Goal: Task Accomplishment & Management: Complete application form

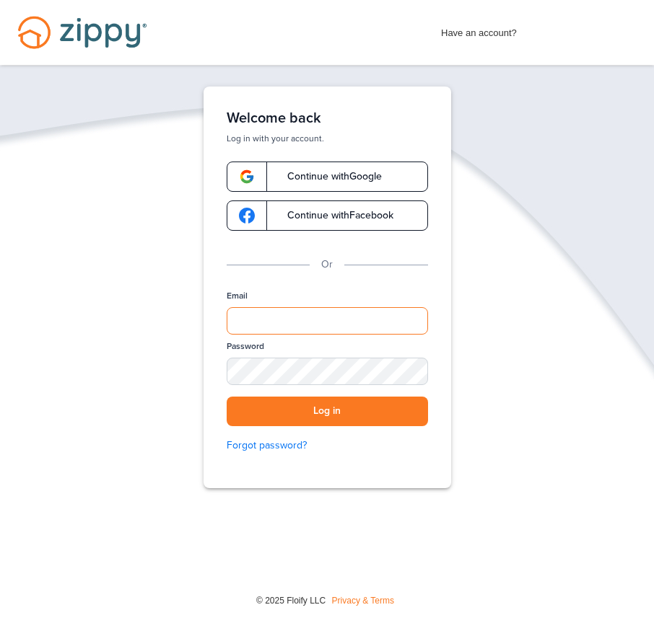
click at [279, 332] on input "Email" at bounding box center [326, 320] width 201 height 27
type input "**********"
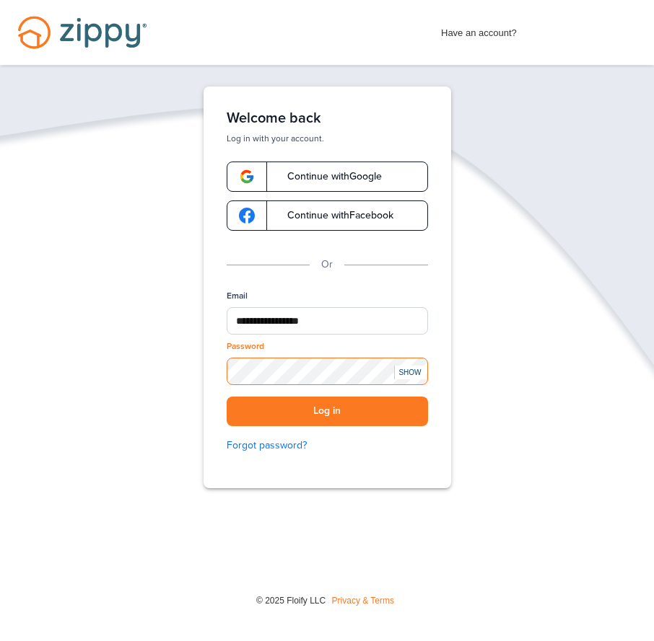
click at [226, 397] on button "Log in" at bounding box center [326, 412] width 201 height 30
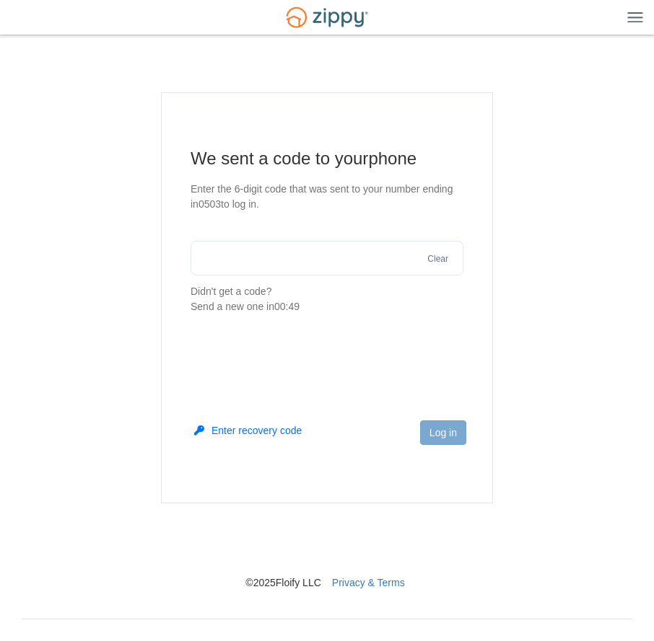
click at [237, 265] on input "text" at bounding box center [326, 258] width 273 height 35
type input "******"
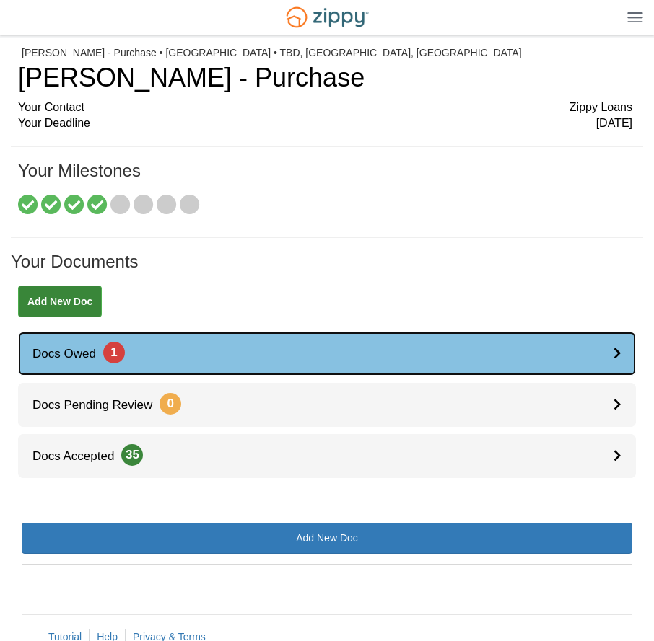
click at [85, 357] on span "Docs Owed 1" at bounding box center [71, 354] width 107 height 14
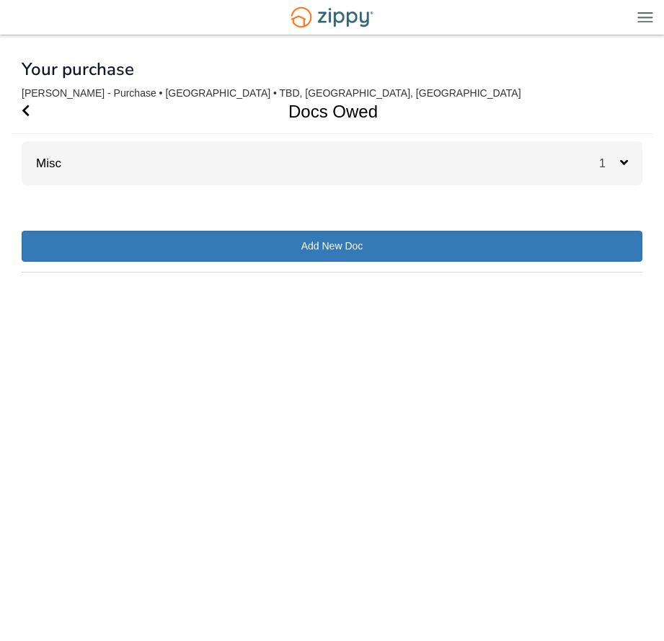
click at [622, 161] on icon at bounding box center [624, 162] width 8 height 13
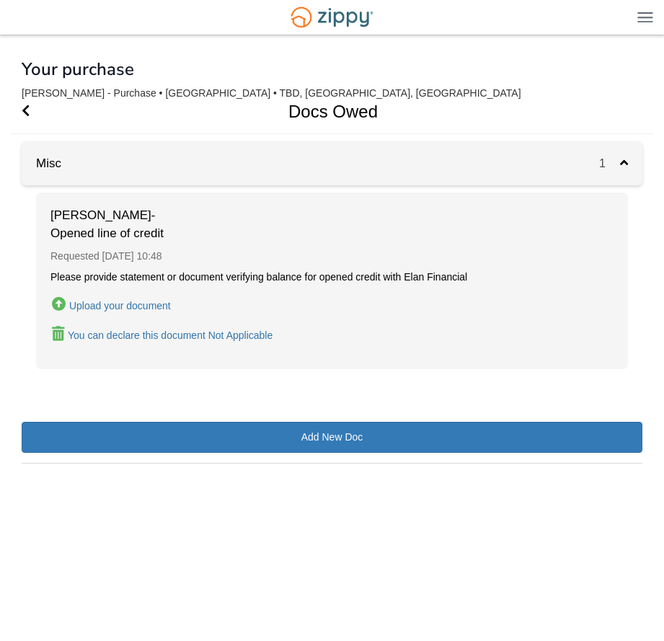
click at [119, 306] on div "Upload your document" at bounding box center [120, 306] width 102 height 12
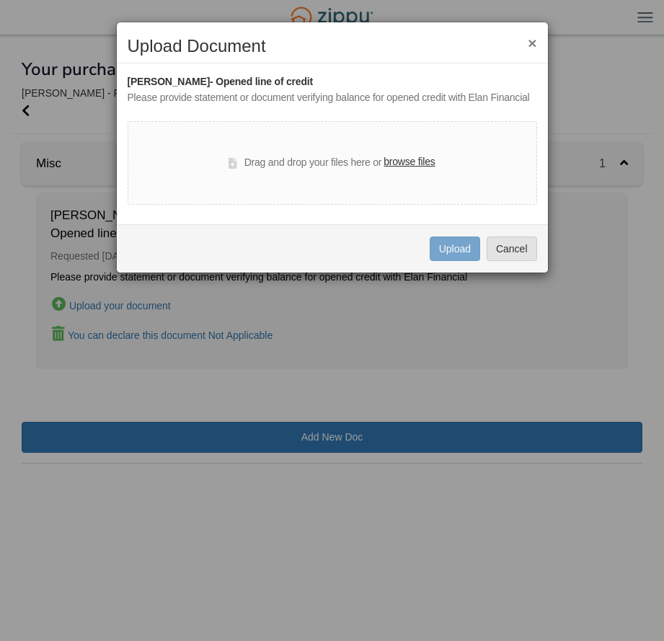
click at [411, 162] on label "browse files" at bounding box center [409, 162] width 51 height 16
click at [0, 0] on input "browse files" at bounding box center [0, 0] width 0 height 0
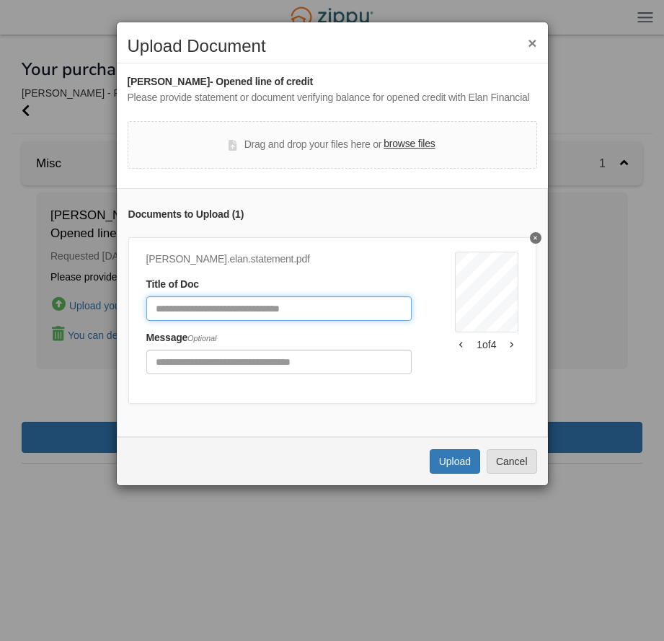
click at [267, 304] on input "Document Title" at bounding box center [279, 308] width 266 height 25
type input "**********"
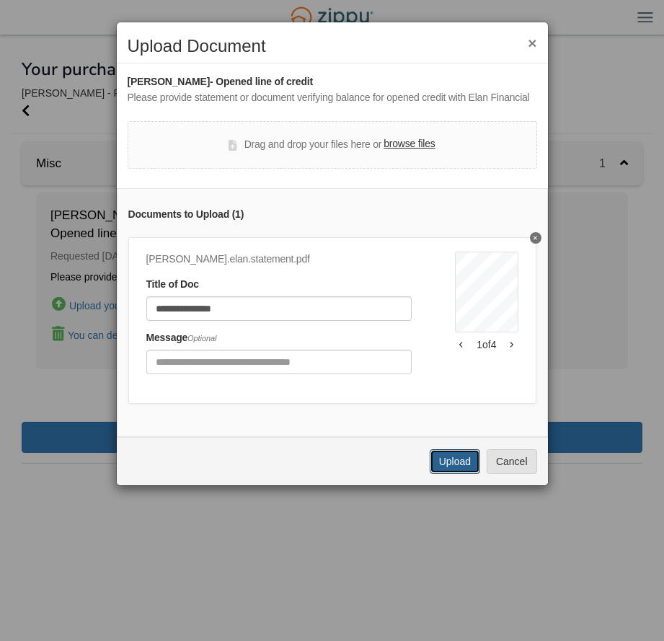
click at [454, 470] on button "Upload" at bounding box center [455, 461] width 50 height 25
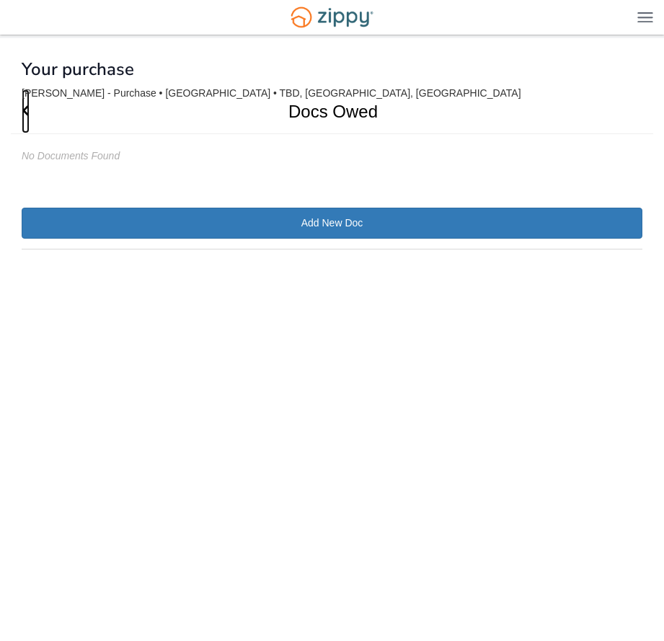
click at [23, 112] on icon "Go Back" at bounding box center [26, 110] width 8 height 13
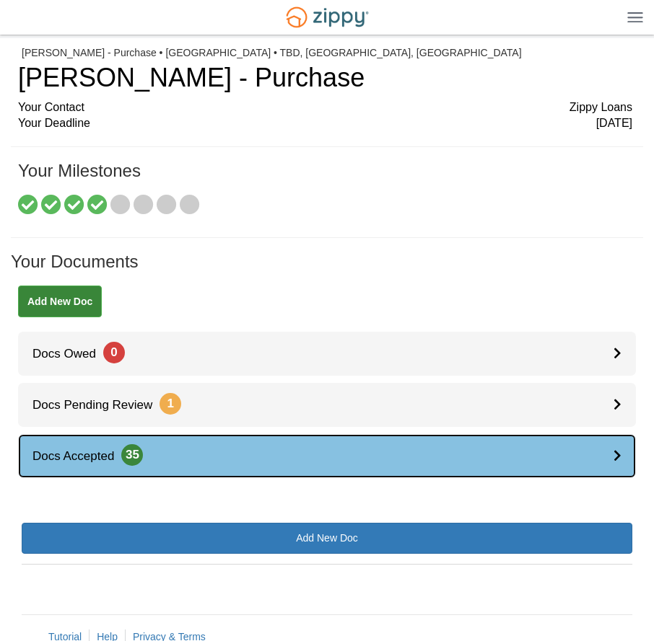
click at [138, 459] on span "35" at bounding box center [132, 455] width 22 height 22
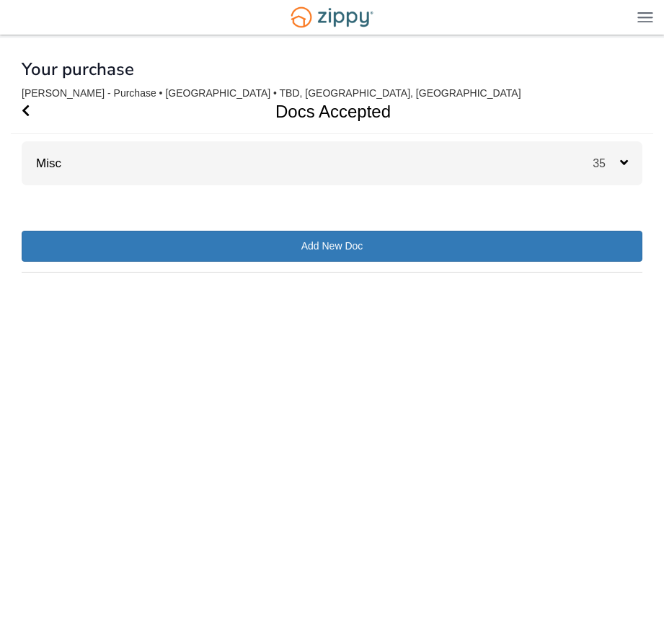
click at [623, 159] on icon at bounding box center [624, 162] width 8 height 13
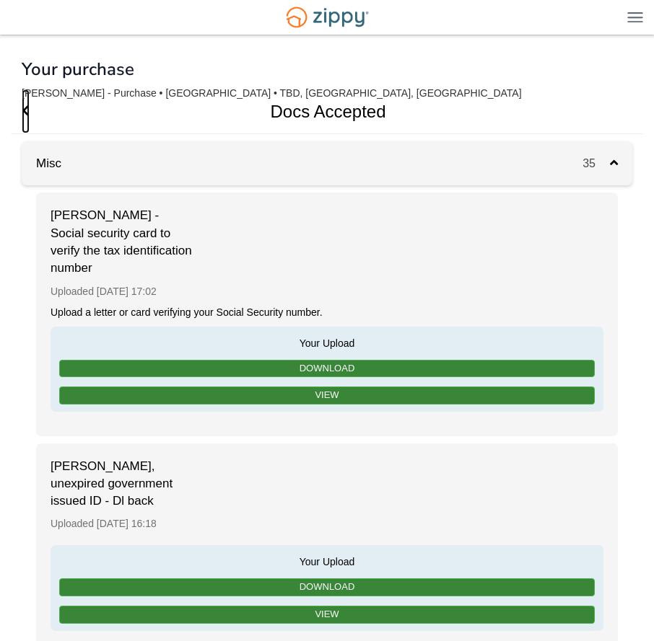
click at [23, 110] on icon "Go Back" at bounding box center [26, 110] width 8 height 13
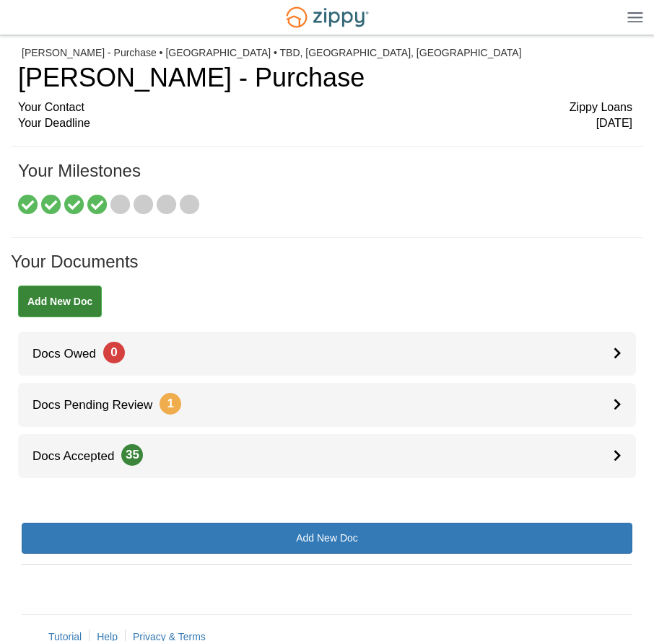
click at [635, 14] on img at bounding box center [635, 17] width 16 height 11
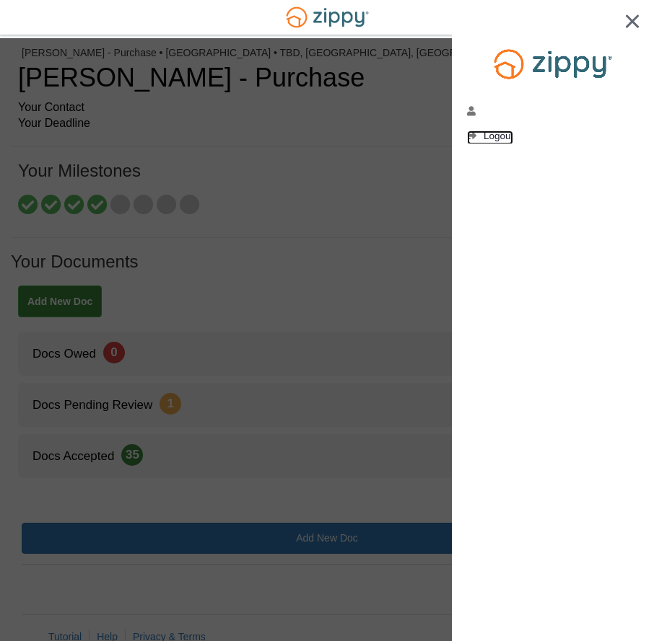
click at [486, 133] on span "Logout" at bounding box center [498, 136] width 30 height 11
